Goal: Navigation & Orientation: Find specific page/section

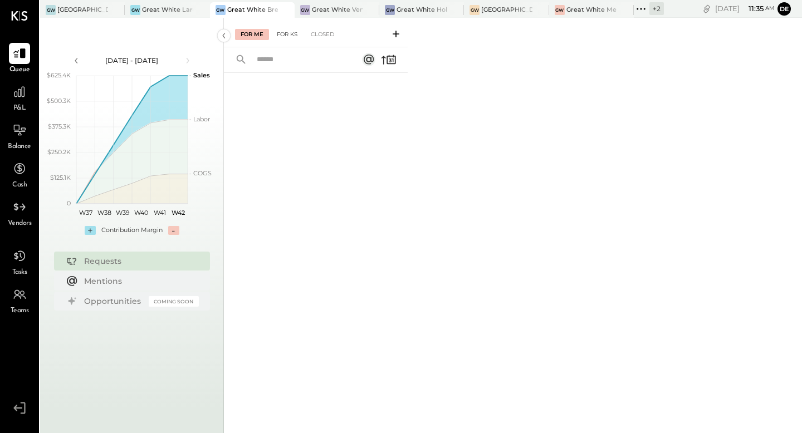
click at [287, 35] on div "For KS" at bounding box center [287, 34] width 32 height 11
click at [332, 8] on div "Great White Venice" at bounding box center [337, 10] width 51 height 9
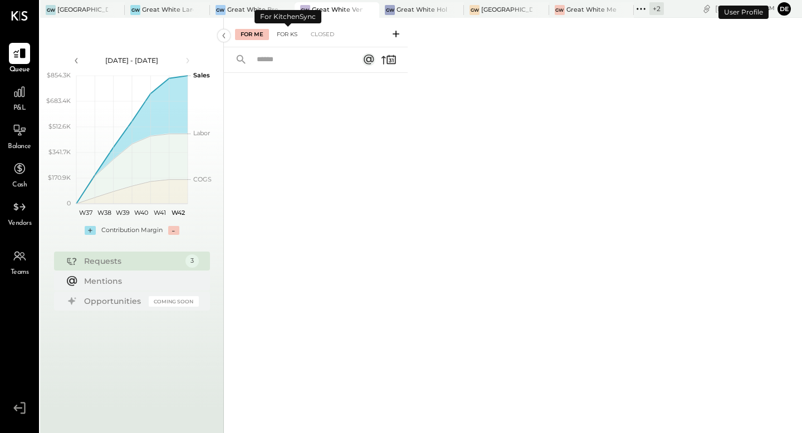
click at [296, 34] on div "For KS" at bounding box center [287, 34] width 32 height 11
